Goal: Task Accomplishment & Management: Manage account settings

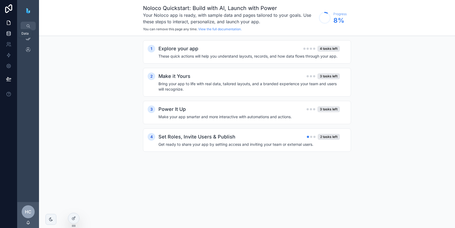
click at [9, 38] on link at bounding box center [8, 33] width 17 height 11
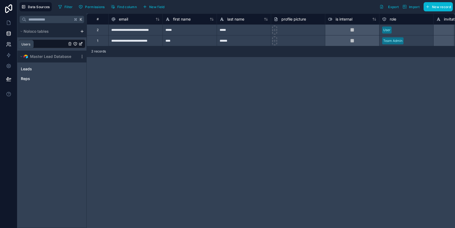
click at [9, 44] on icon at bounding box center [9, 44] width 1 height 2
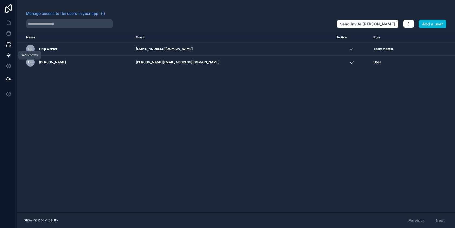
click at [3, 53] on link at bounding box center [8, 55] width 17 height 11
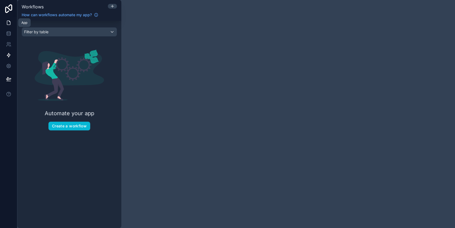
click at [6, 23] on link at bounding box center [8, 22] width 17 height 11
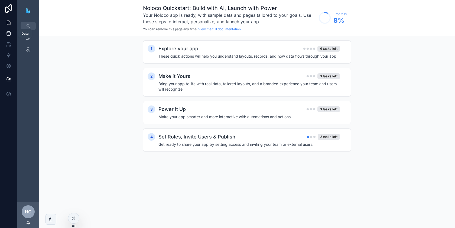
click at [9, 38] on link at bounding box center [8, 33] width 17 height 11
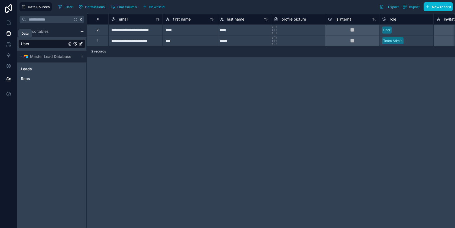
click at [7, 35] on icon at bounding box center [8, 33] width 5 height 5
click at [8, 34] on icon at bounding box center [8, 33] width 5 height 5
click at [7, 25] on link at bounding box center [8, 22] width 17 height 11
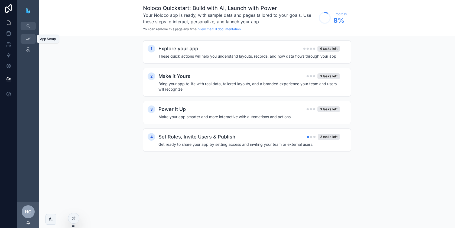
click at [28, 38] on icon "scrollable content" at bounding box center [27, 38] width 5 height 5
click at [29, 46] on div "Leads" at bounding box center [28, 50] width 9 height 9
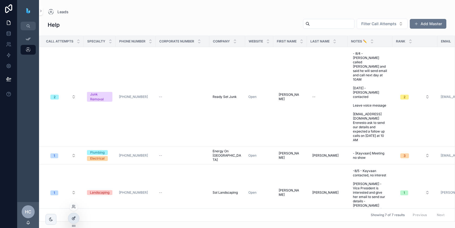
click at [74, 218] on icon at bounding box center [74, 218] width 4 height 4
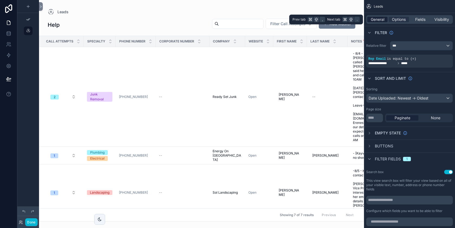
click at [383, 19] on span "General" at bounding box center [378, 19] width 14 height 5
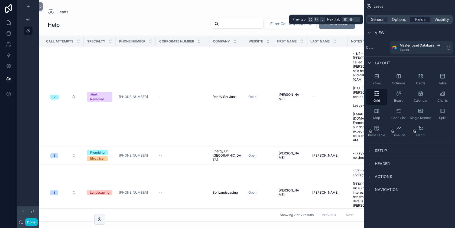
click at [423, 19] on span "Fields" at bounding box center [420, 19] width 10 height 5
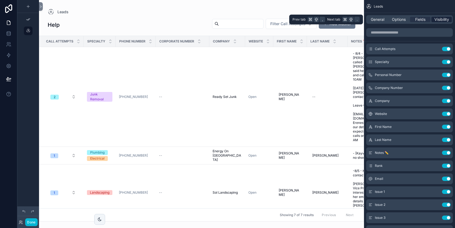
click at [439, 17] on span "Visibility" at bounding box center [441, 19] width 15 height 5
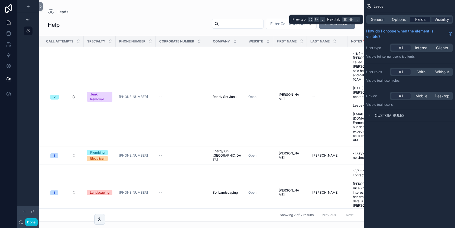
click at [424, 20] on span "Fields" at bounding box center [420, 19] width 10 height 5
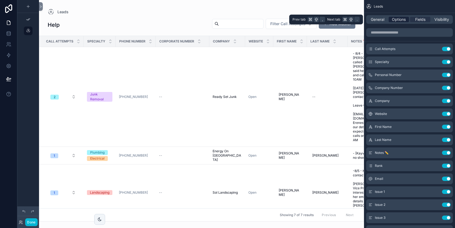
click at [400, 20] on span "Options" at bounding box center [399, 19] width 14 height 5
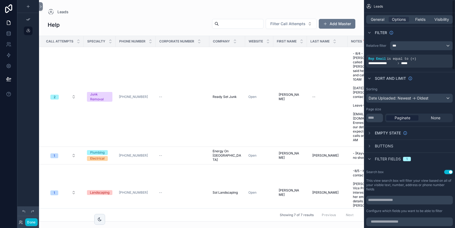
click at [335, 3] on div "scrollable content" at bounding box center [201, 114] width 325 height 228
click at [413, 15] on div "General Options Fields Visibility" at bounding box center [409, 19] width 87 height 9
click at [420, 25] on div "General Options Fields Visibility" at bounding box center [409, 19] width 91 height 13
click at [421, 16] on div "General Options Fields Visibility" at bounding box center [409, 19] width 87 height 9
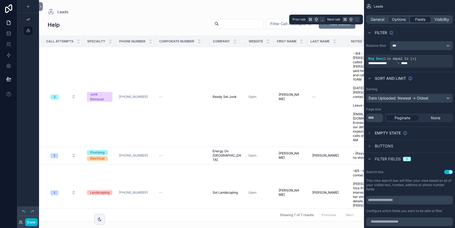
click at [421, 21] on span "Fields" at bounding box center [420, 19] width 10 height 5
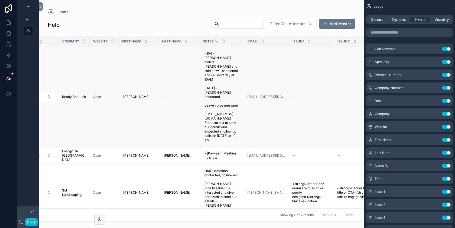
scroll to position [0, 187]
click at [288, 40] on tr "Call Attempts Specialty Phone Number Corporate Number Rank Company Website Firs…" at bounding box center [203, 41] width 702 height 11
drag, startPoint x: 288, startPoint y: 40, endPoint x: 284, endPoint y: 40, distance: 3.5
click at [284, 40] on div "scrollable content" at bounding box center [285, 41] width 2 height 11
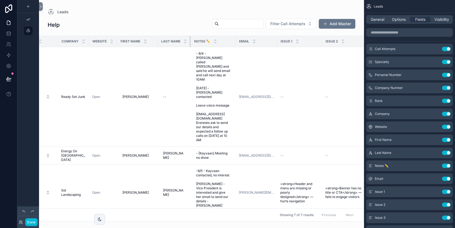
drag, startPoint x: 197, startPoint y: 40, endPoint x: 180, endPoint y: 41, distance: 16.8
click at [180, 41] on th "Last Name" at bounding box center [174, 41] width 33 height 11
drag, startPoint x: 156, startPoint y: 41, endPoint x: 160, endPoint y: 41, distance: 3.3
click at [160, 41] on div "scrollable content" at bounding box center [159, 41] width 2 height 11
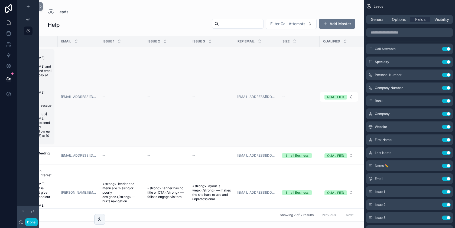
scroll to position [0, 369]
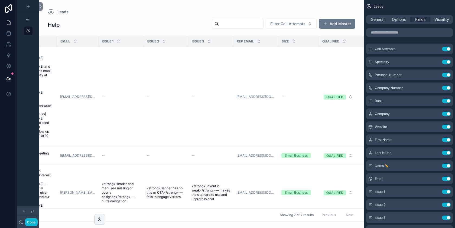
click at [303, 41] on div "Size" at bounding box center [298, 41] width 40 height 10
click at [267, 37] on div "Rep Email" at bounding box center [255, 41] width 44 height 10
click at [264, 44] on div "Rep Email" at bounding box center [255, 41] width 44 height 10
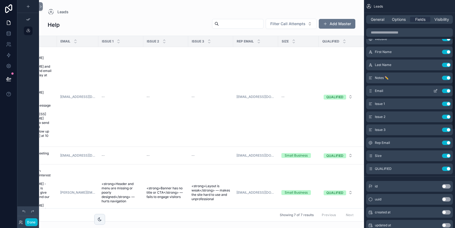
scroll to position [95, 0]
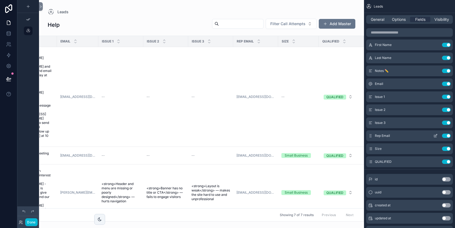
click at [445, 136] on button "Use setting" at bounding box center [446, 136] width 9 height 4
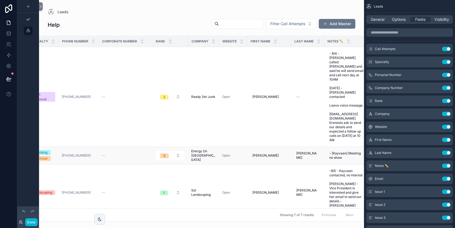
scroll to position [0, 19]
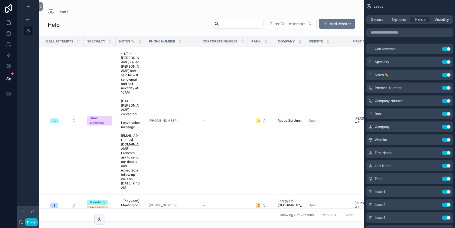
drag, startPoint x: 371, startPoint y: 166, endPoint x: 373, endPoint y: 0, distance: 166.0
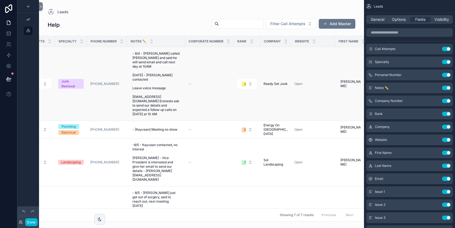
scroll to position [0, 0]
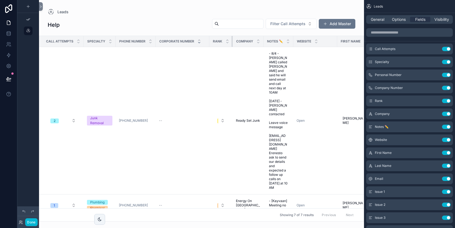
drag, startPoint x: 244, startPoint y: 40, endPoint x: 199, endPoint y: 41, distance: 45.5
click at [199, 41] on tr "Call Attempts Specialty Phone Number Corporate Number Rank Company Notes ✏️ Web…" at bounding box center [356, 41] width 635 height 11
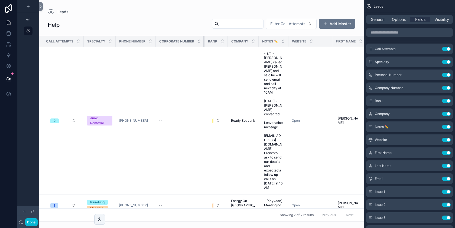
drag, startPoint x: 208, startPoint y: 40, endPoint x: 186, endPoint y: 41, distance: 22.3
click at [186, 41] on th "Corporate Number" at bounding box center [180, 41] width 49 height 11
drag, startPoint x: 155, startPoint y: 40, endPoint x: 147, endPoint y: 40, distance: 7.3
click at [147, 40] on th "Phone Number" at bounding box center [136, 41] width 40 height 11
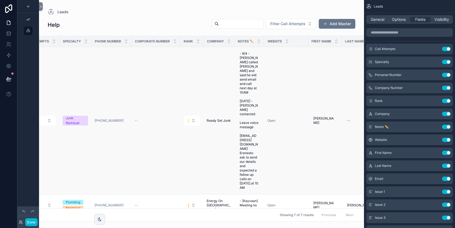
scroll to position [0, 31]
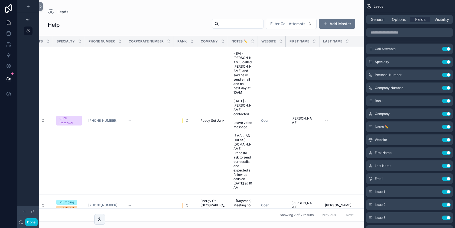
drag, startPoint x: 300, startPoint y: 40, endPoint x: 284, endPoint y: 42, distance: 16.4
click at [284, 42] on th "Website" at bounding box center [272, 41] width 28 height 11
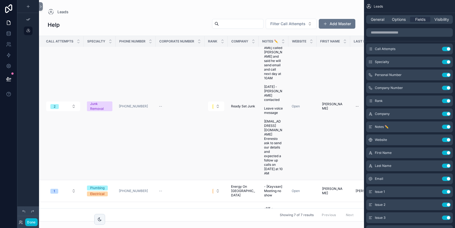
scroll to position [0, 0]
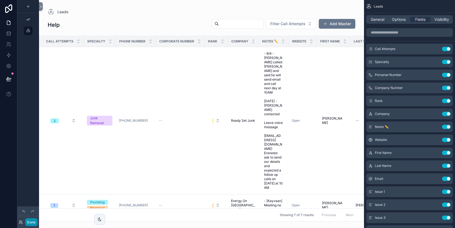
click at [33, 221] on button "Done" at bounding box center [31, 223] width 12 height 8
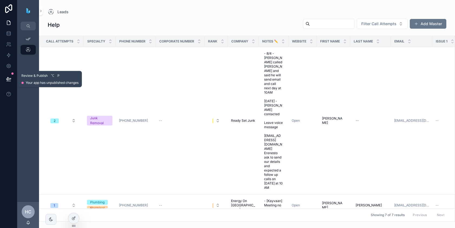
click at [8, 80] on icon at bounding box center [8, 78] width 5 height 3
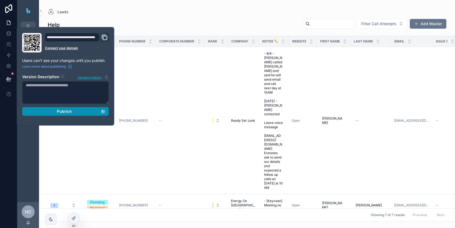
click at [60, 109] on span "Publish" at bounding box center [64, 111] width 15 height 5
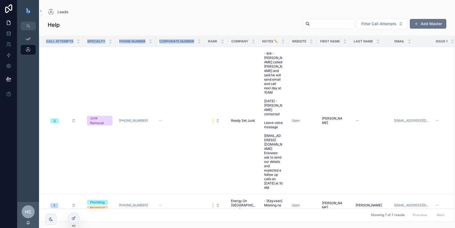
drag, startPoint x: 53, startPoint y: 37, endPoint x: 160, endPoint y: 44, distance: 107.8
click at [160, 44] on tr "Call Attempts Specialty Phone Number Corporate Number Rank Company Notes ✏️ Web…" at bounding box center [346, 41] width 614 height 11
click at [163, 39] on span "Corporate Number" at bounding box center [176, 41] width 35 height 4
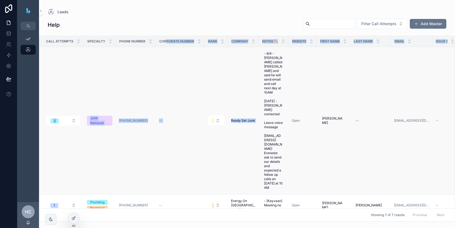
drag, startPoint x: 188, startPoint y: 39, endPoint x: 261, endPoint y: 55, distance: 74.3
click at [265, 60] on span "- 8/4 - [PERSON_NAME] called [PERSON_NAME] and said he will send email and call…" at bounding box center [273, 120] width 19 height 139
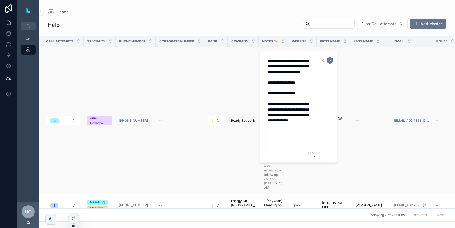
click at [230, 79] on td "Ready Set Junk Ready Set Junk" at bounding box center [243, 121] width 31 height 148
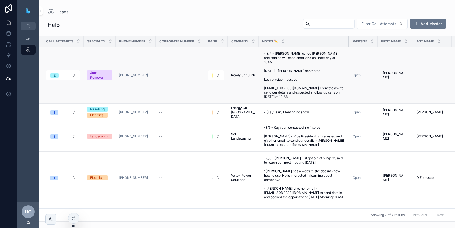
drag, startPoint x: 287, startPoint y: 42, endPoint x: 359, endPoint y: 48, distance: 72.0
click at [359, 48] on table "Call Attempts Specialty Phone Number Corporate Number Rank Company Notes ✏️ Web…" at bounding box center [376, 170] width 675 height 268
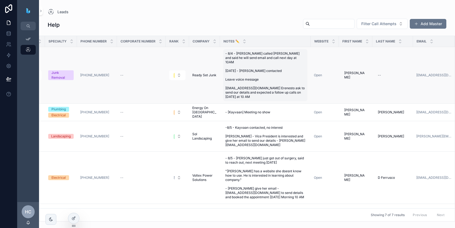
scroll to position [0, 41]
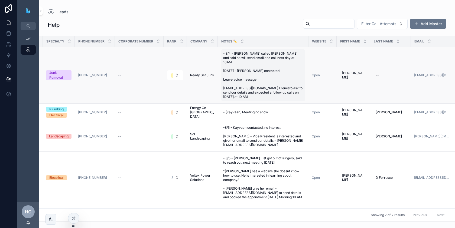
click at [256, 60] on span "- 8/4 - [PERSON_NAME] called [PERSON_NAME] and said he will send email and call…" at bounding box center [263, 75] width 80 height 48
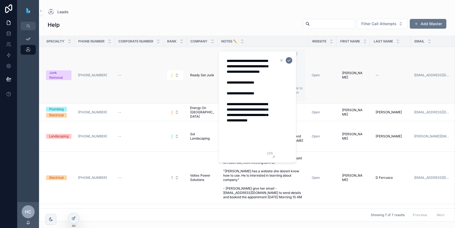
click at [256, 60] on textarea "**********" at bounding box center [248, 107] width 51 height 102
click at [275, 72] on form "**********" at bounding box center [257, 107] width 69 height 102
drag, startPoint x: 268, startPoint y: 76, endPoint x: 221, endPoint y: 58, distance: 50.6
click at [221, 58] on div "**********" at bounding box center [257, 107] width 78 height 112
click at [225, 89] on textarea "**********" at bounding box center [248, 107] width 51 height 102
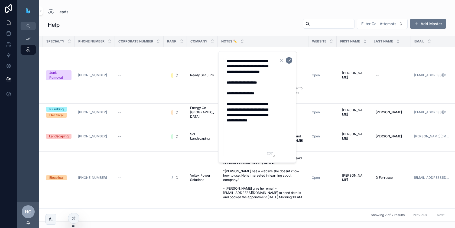
type textarea "**********"
drag, startPoint x: 227, startPoint y: 61, endPoint x: 249, endPoint y: 101, distance: 45.6
click at [249, 101] on textarea "**********" at bounding box center [248, 107] width 51 height 102
click at [289, 60] on icon "scrollable content" at bounding box center [289, 61] width 3 height 2
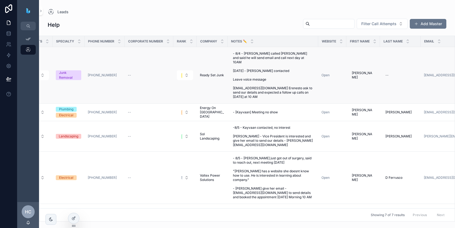
scroll to position [0, 0]
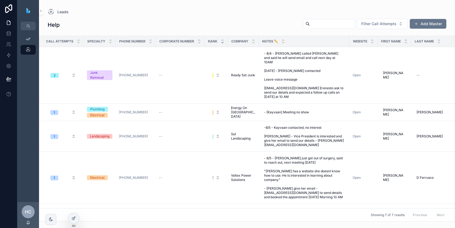
click at [222, 42] on icon "scrollable content" at bounding box center [223, 42] width 2 height 1
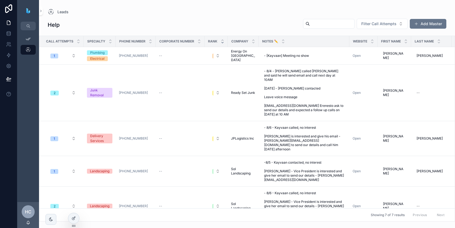
click at [222, 41] on div "scrollable content" at bounding box center [223, 41] width 4 height 6
click at [222, 40] on icon "scrollable content" at bounding box center [223, 40] width 2 height 1
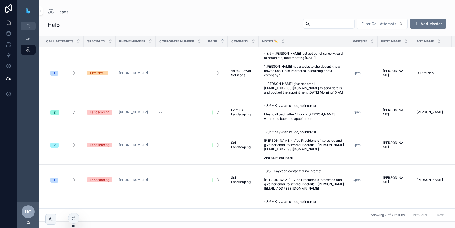
click at [222, 41] on icon "scrollable content" at bounding box center [223, 43] width 4 height 4
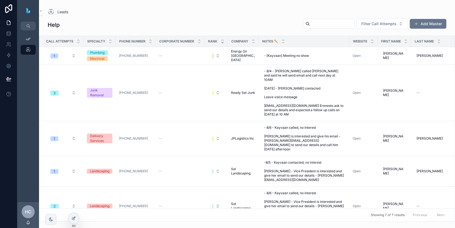
click at [222, 43] on icon "scrollable content" at bounding box center [223, 43] width 4 height 4
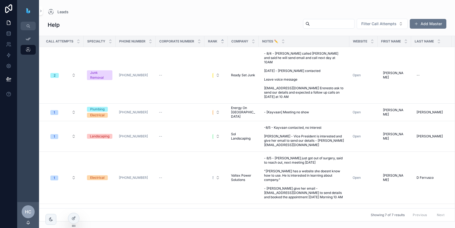
click at [223, 39] on icon "scrollable content" at bounding box center [223, 40] width 4 height 4
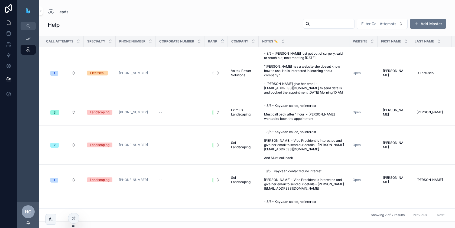
click at [228, 39] on div "Company" at bounding box center [243, 41] width 30 height 10
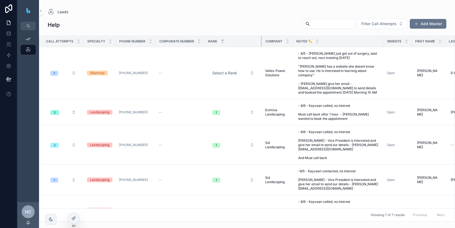
drag, startPoint x: 226, startPoint y: 41, endPoint x: 270, endPoint y: 38, distance: 43.7
click at [270, 38] on tr "Call Attempts Specialty Phone Number Corporate Number Rank Company Notes ✏️ Web…" at bounding box center [393, 41] width 709 height 11
click at [191, 40] on th "Corporate Number" at bounding box center [180, 41] width 49 height 11
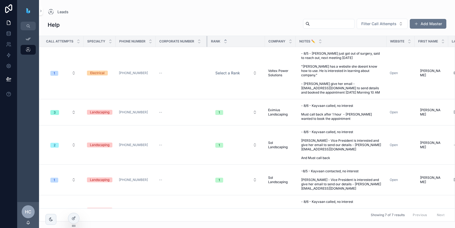
drag, startPoint x: 203, startPoint y: 41, endPoint x: 236, endPoint y: 41, distance: 32.5
click at [236, 41] on tr "Call Attempts Specialty Phone Number Corporate Number Rank Company Notes ✏️ Web…" at bounding box center [395, 41] width 712 height 11
click at [236, 41] on div "Rank" at bounding box center [236, 41] width 57 height 10
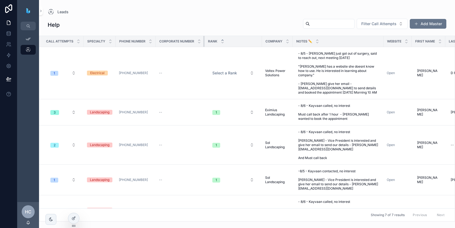
drag, startPoint x: 207, startPoint y: 41, endPoint x: 177, endPoint y: 41, distance: 29.3
click at [177, 41] on th "Corporate Number" at bounding box center [180, 41] width 49 height 11
click at [153, 41] on tr "Call Attempts Specialty Phone Number Corporate Number Rank Company Notes ✏️ Web…" at bounding box center [393, 41] width 709 height 11
drag, startPoint x: 154, startPoint y: 41, endPoint x: 149, endPoint y: 41, distance: 5.7
click at [149, 41] on th "Phone Number" at bounding box center [136, 41] width 40 height 11
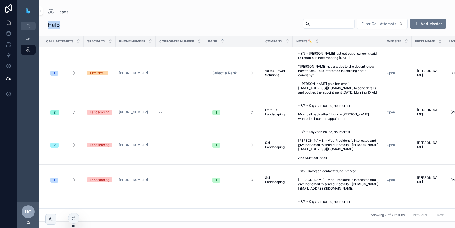
drag, startPoint x: 45, startPoint y: 22, endPoint x: 72, endPoint y: 25, distance: 27.5
click at [72, 25] on div "Help Filter Call Attempts Add Master" at bounding box center [247, 25] width 416 height 15
click at [62, 25] on div "Help Filter Call Attempts Add Master" at bounding box center [247, 24] width 399 height 13
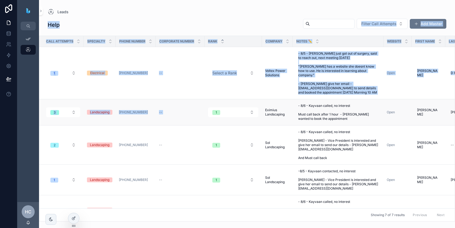
drag, startPoint x: 48, startPoint y: 24, endPoint x: 207, endPoint y: 119, distance: 185.3
click at [207, 119] on div "Help Filter Call Attempts Add Master Call Attempts Specialty Phone Number Corpo…" at bounding box center [247, 118] width 416 height 207
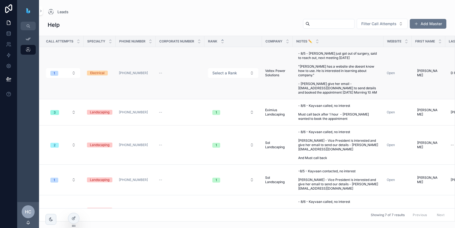
click at [228, 51] on td "Select a Rank" at bounding box center [232, 73] width 57 height 52
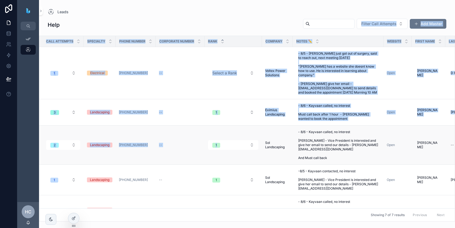
scroll to position [92, 0]
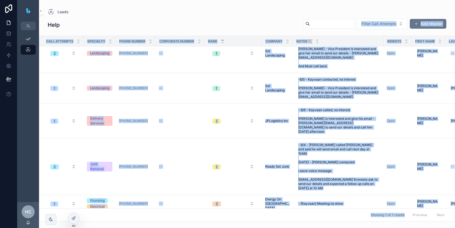
drag, startPoint x: 207, startPoint y: 32, endPoint x: 299, endPoint y: 219, distance: 208.3
click at [299, 219] on div "Help Filter Call Attempts Add Master Call Attempts Specialty Phone Number Corpo…" at bounding box center [247, 118] width 416 height 207
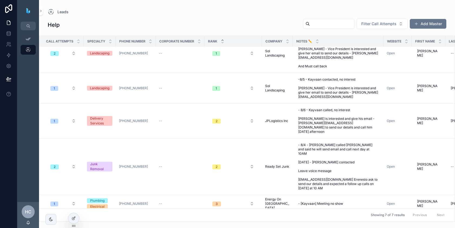
click at [310, 212] on div "Showing 7 of 7 results Previous Next" at bounding box center [246, 215] width 415 height 13
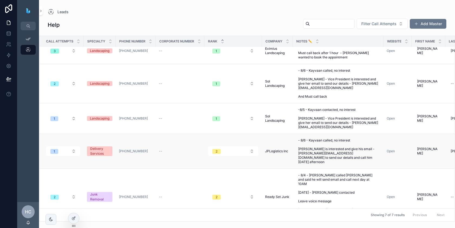
scroll to position [0, 0]
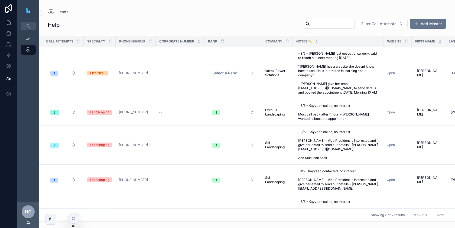
click at [222, 41] on icon "scrollable content" at bounding box center [223, 43] width 4 height 4
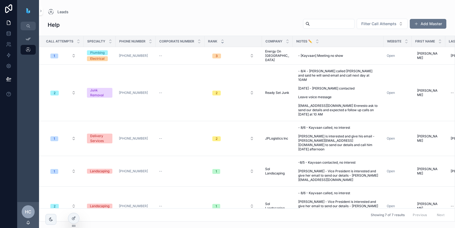
click at [223, 43] on icon "scrollable content" at bounding box center [223, 43] width 4 height 4
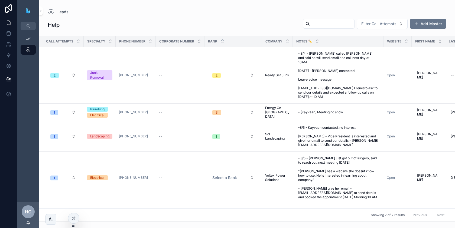
click at [223, 40] on icon "scrollable content" at bounding box center [223, 40] width 4 height 4
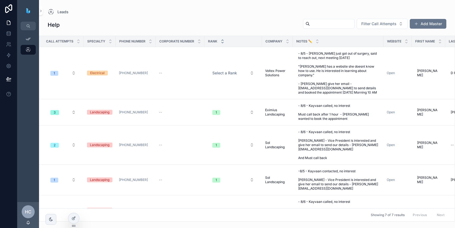
click at [223, 41] on icon "scrollable content" at bounding box center [223, 43] width 4 height 4
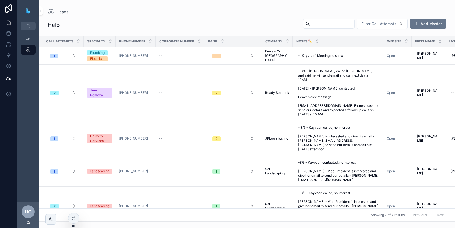
click at [223, 41] on div "scrollable content" at bounding box center [223, 41] width 4 height 6
click at [223, 44] on div "Rank" at bounding box center [233, 41] width 57 height 10
click at [223, 40] on icon "scrollable content" at bounding box center [223, 40] width 4 height 4
